Goal: Transaction & Acquisition: Purchase product/service

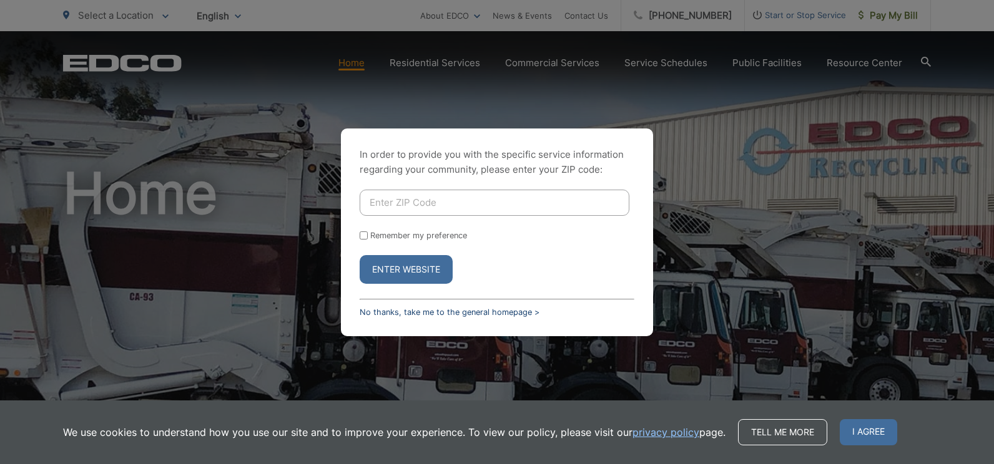
click at [434, 308] on link "No thanks, take me to the general homepage >" at bounding box center [450, 312] width 180 height 9
click at [403, 270] on button "Enter Website" at bounding box center [406, 269] width 93 height 29
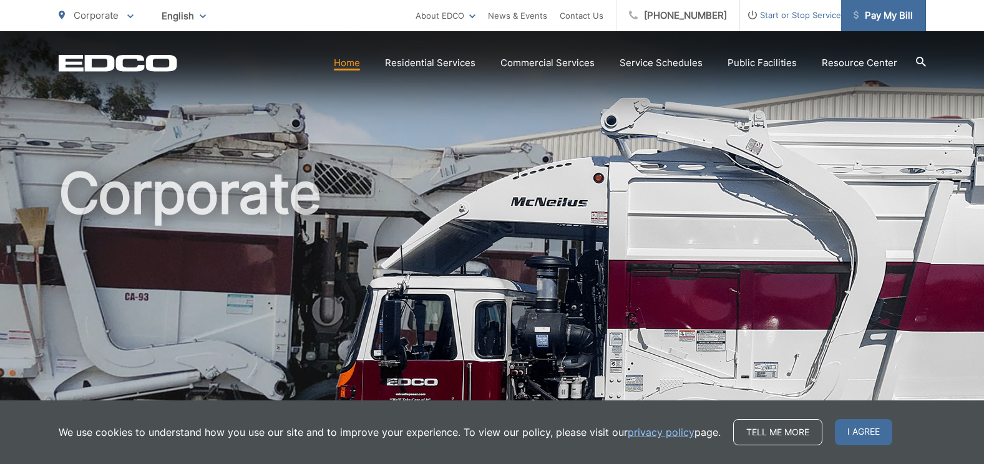
click at [880, 9] on span "Pay My Bill" at bounding box center [883, 15] width 59 height 15
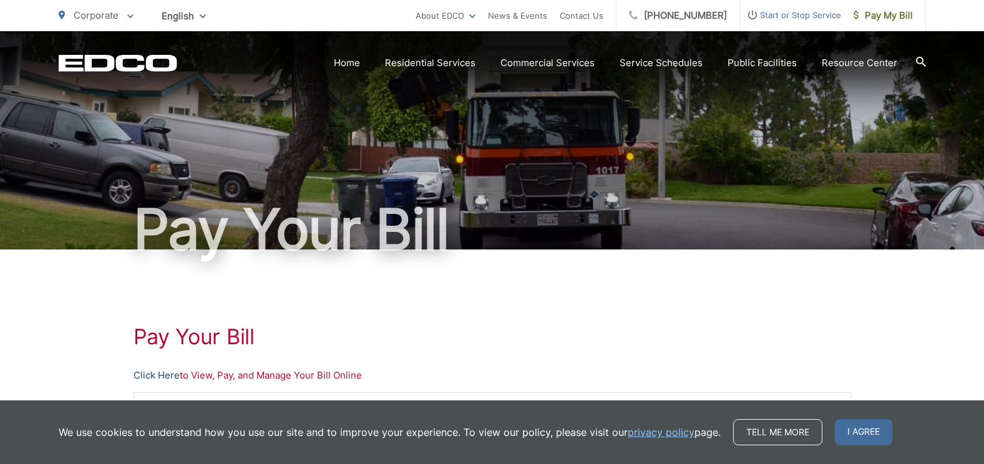
click at [146, 378] on link "Click Here" at bounding box center [157, 375] width 46 height 15
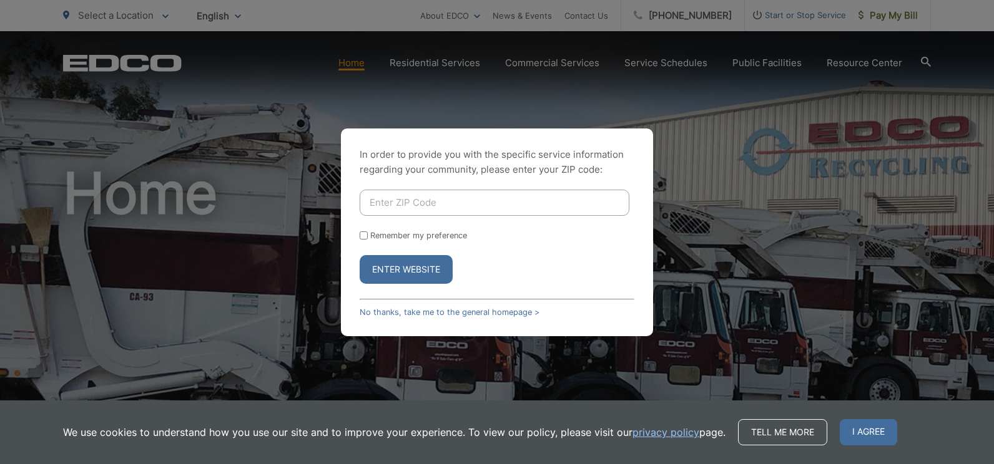
click at [416, 203] on input "Enter ZIP Code" at bounding box center [495, 203] width 270 height 26
click at [632, 252] on form "Remember my preference Enter Website" at bounding box center [497, 237] width 275 height 94
click at [398, 313] on link "No thanks, take me to the general homepage >" at bounding box center [450, 312] width 180 height 9
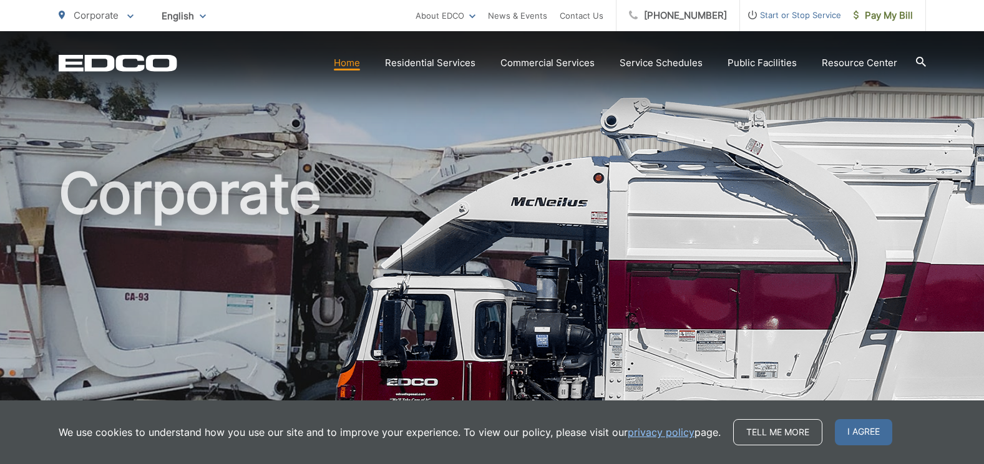
click at [658, 297] on h1 "Corporate" at bounding box center [493, 359] width 868 height 395
click at [897, 19] on span "Pay My Bill" at bounding box center [883, 15] width 59 height 15
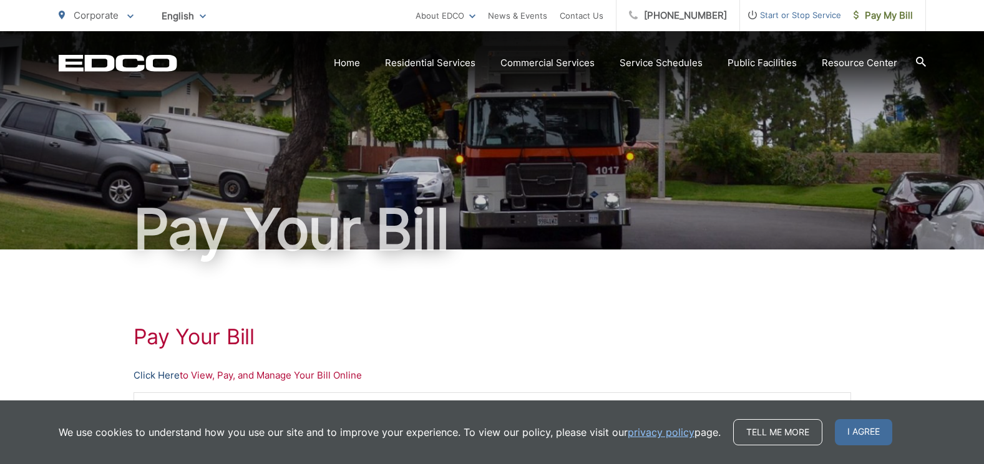
click at [159, 376] on link "Click Here" at bounding box center [157, 375] width 46 height 15
